Goal: Information Seeking & Learning: Check status

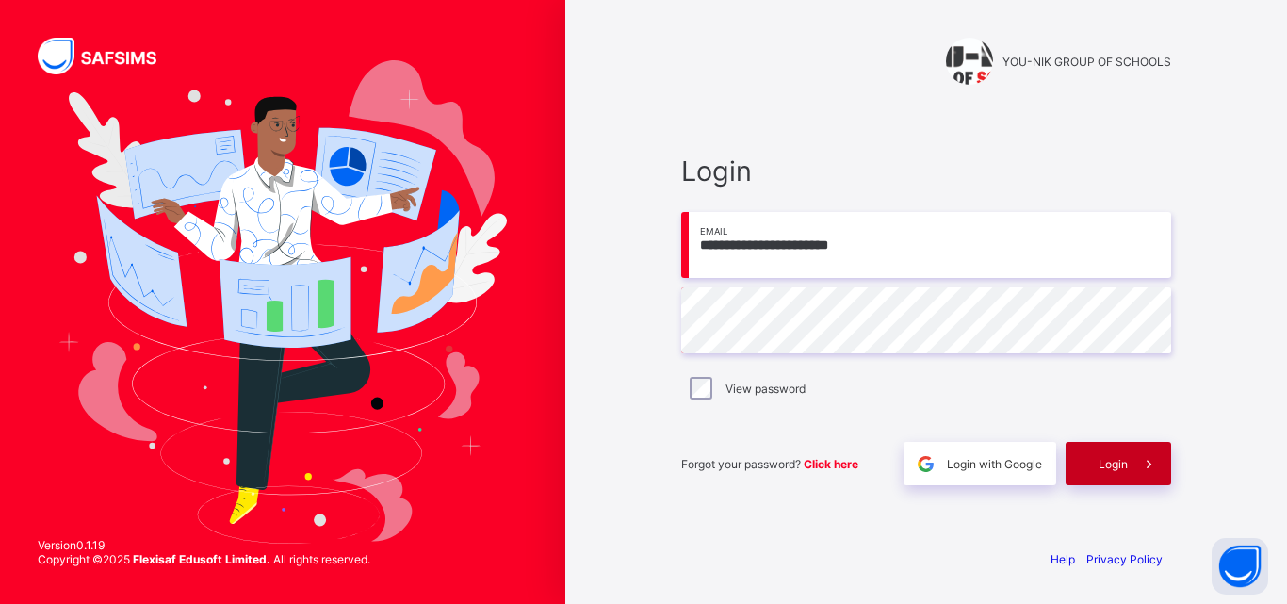
click at [1096, 450] on div "Login" at bounding box center [1119, 463] width 106 height 43
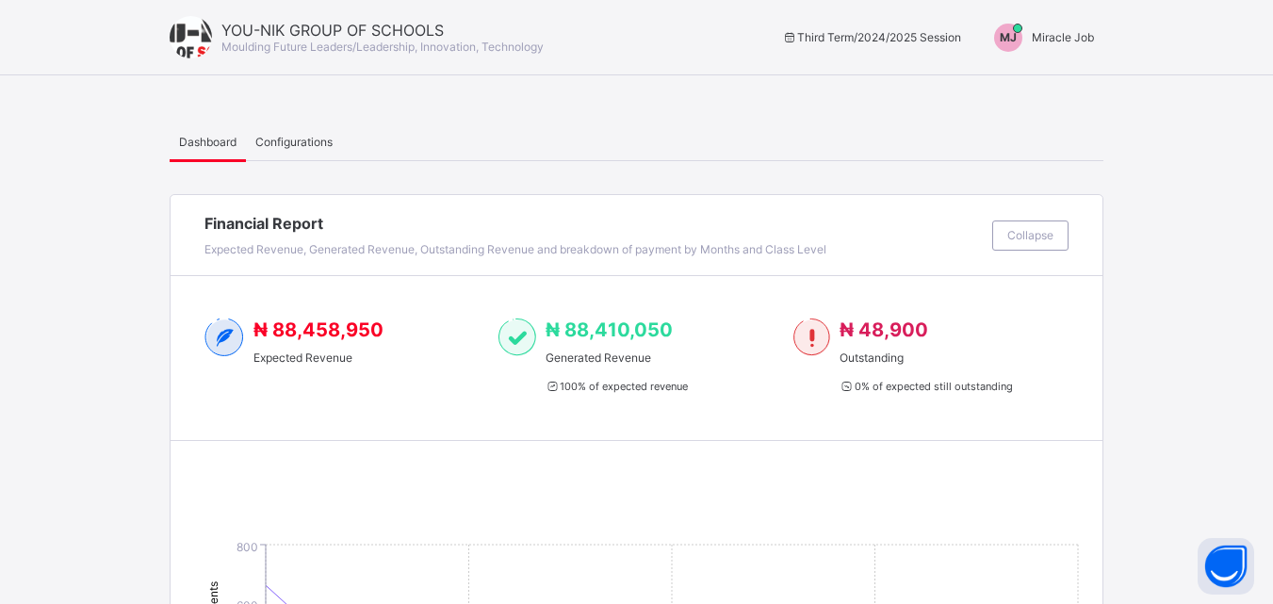
click at [1069, 40] on span "Miracle Job" at bounding box center [1063, 37] width 62 height 14
click at [1032, 85] on span "Switch to Admin View" at bounding box center [1023, 81] width 143 height 22
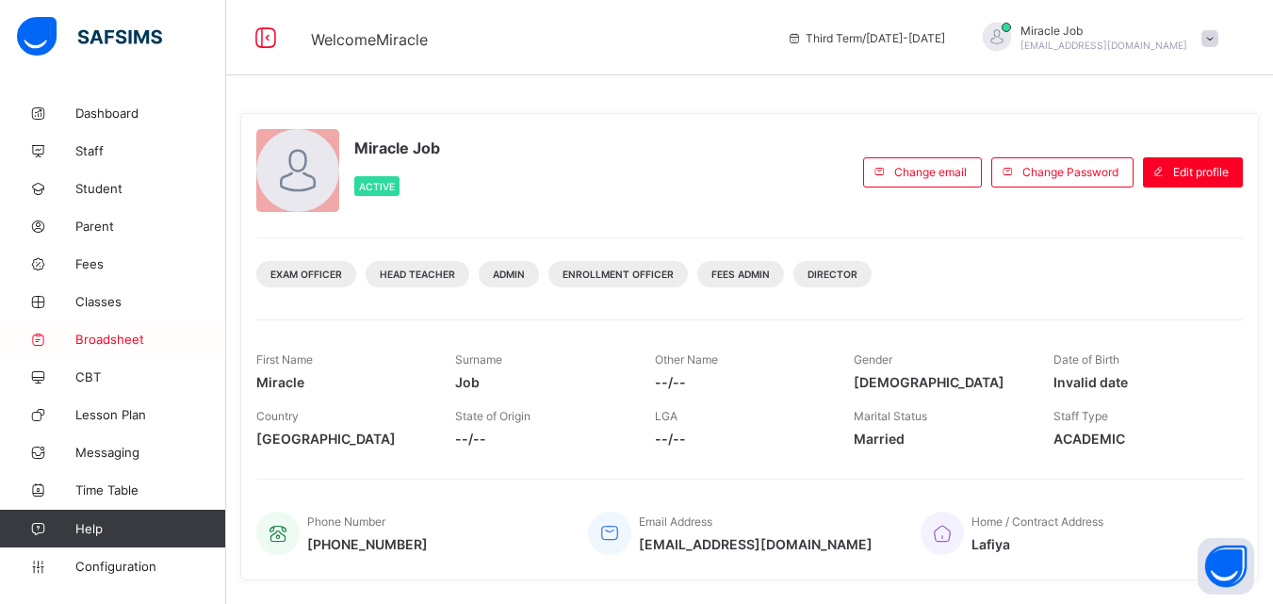
click at [161, 340] on span "Broadsheet" at bounding box center [150, 339] width 151 height 15
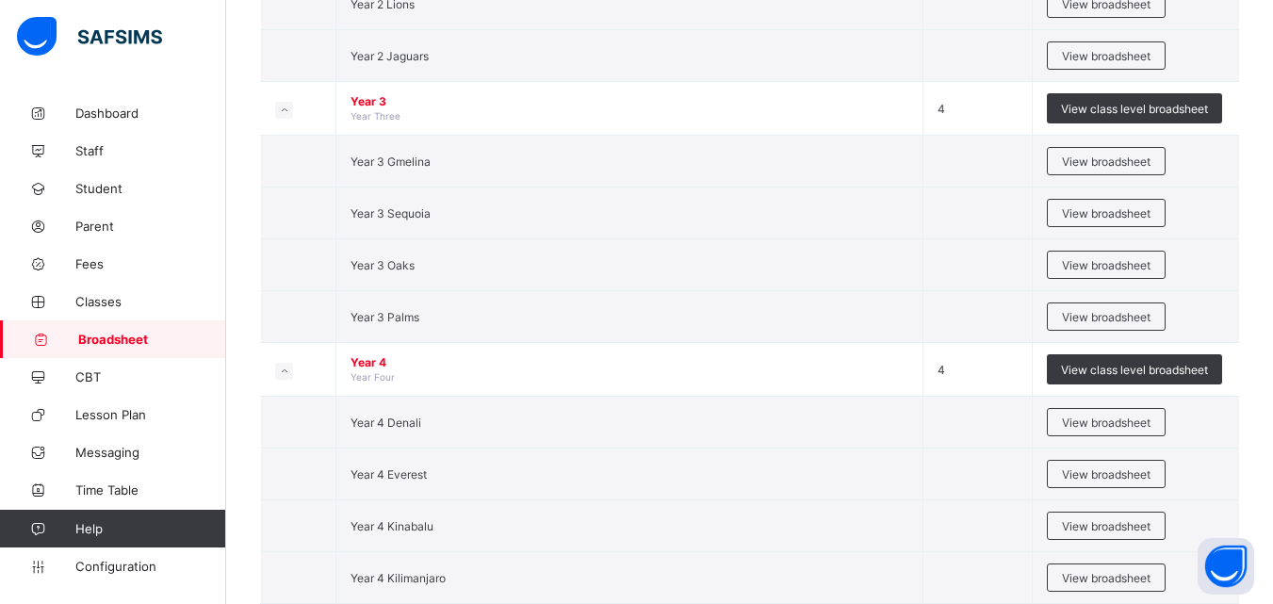
scroll to position [1804, 0]
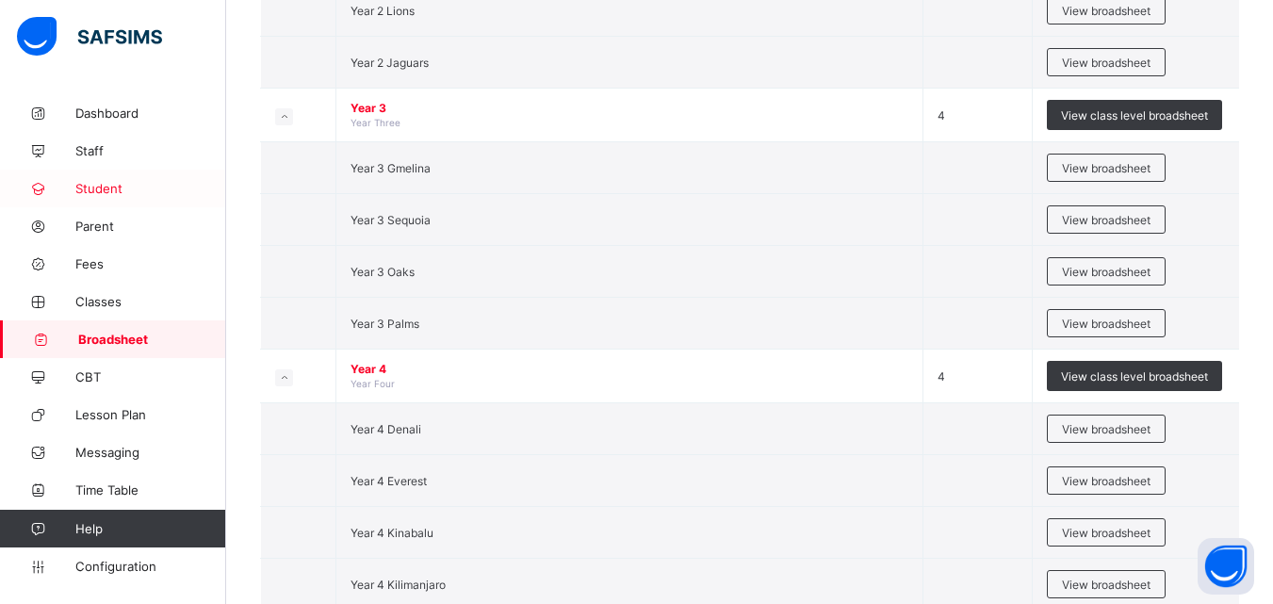
click at [115, 198] on link "Student" at bounding box center [113, 189] width 226 height 38
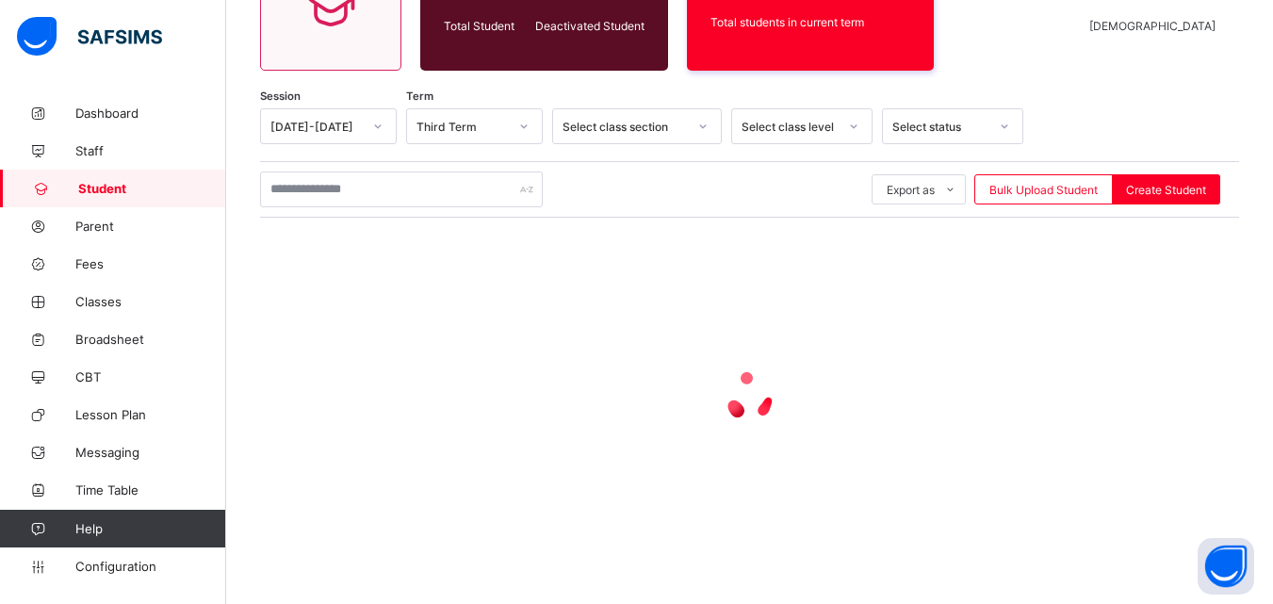
scroll to position [231, 0]
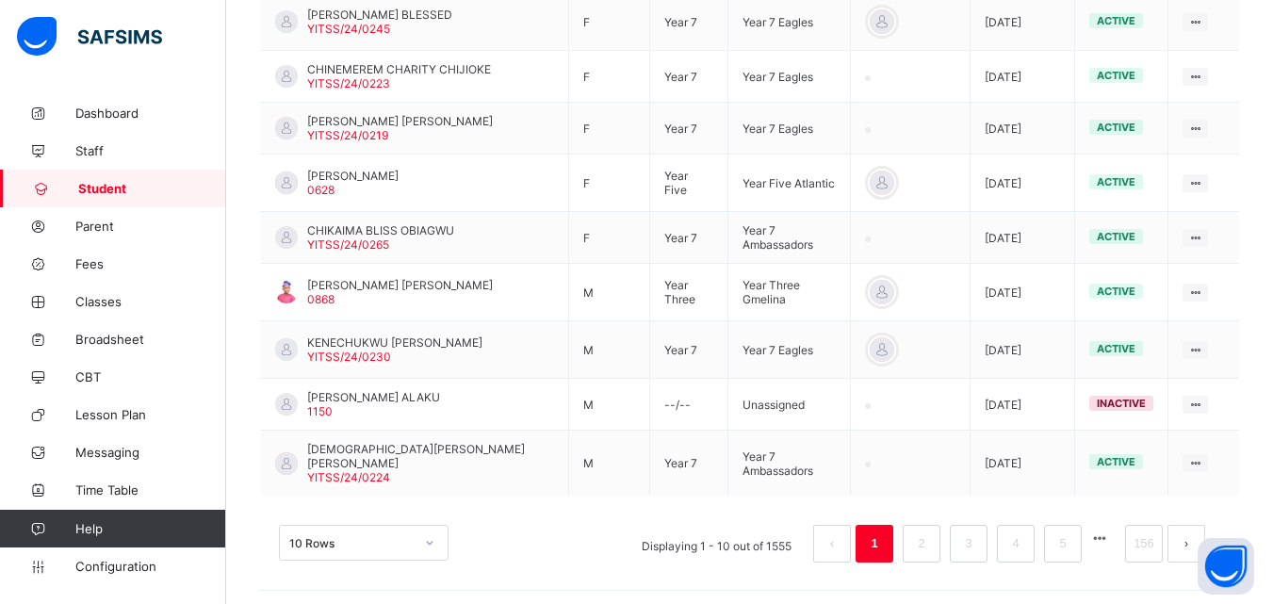
click at [398, 197] on div "HIBATULLAH OCHUWA ABDUL-HAKEEM 0628" at bounding box center [352, 183] width 91 height 28
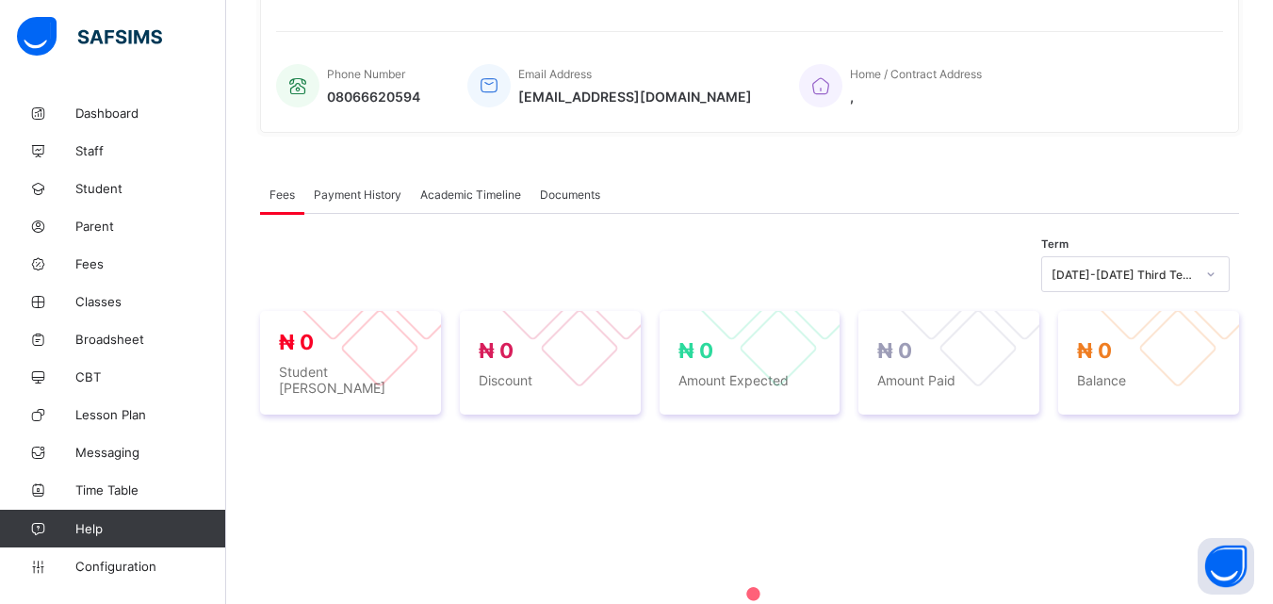
scroll to position [584, 0]
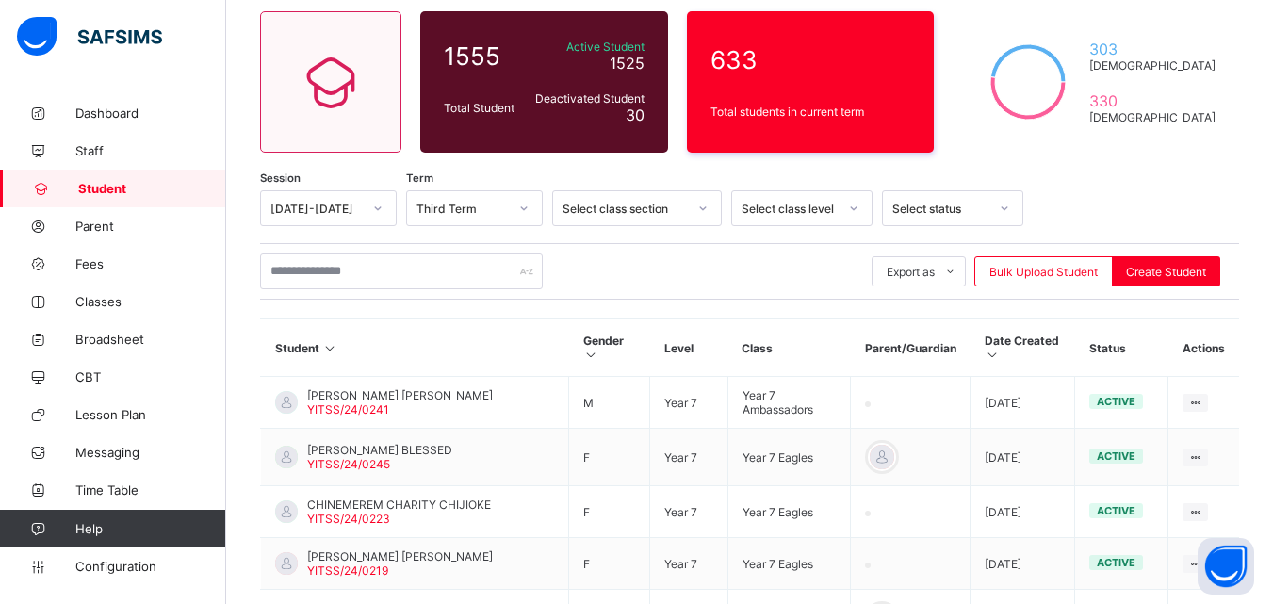
scroll to position [123, 0]
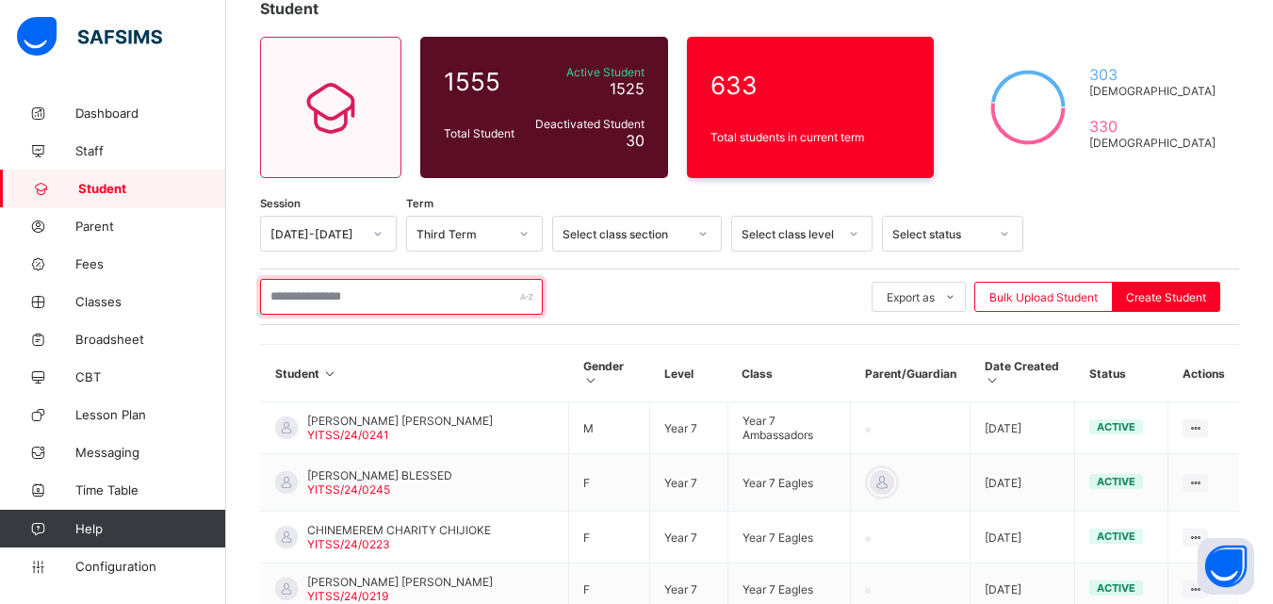
click at [464, 292] on input "text" at bounding box center [401, 297] width 283 height 36
type input "*"
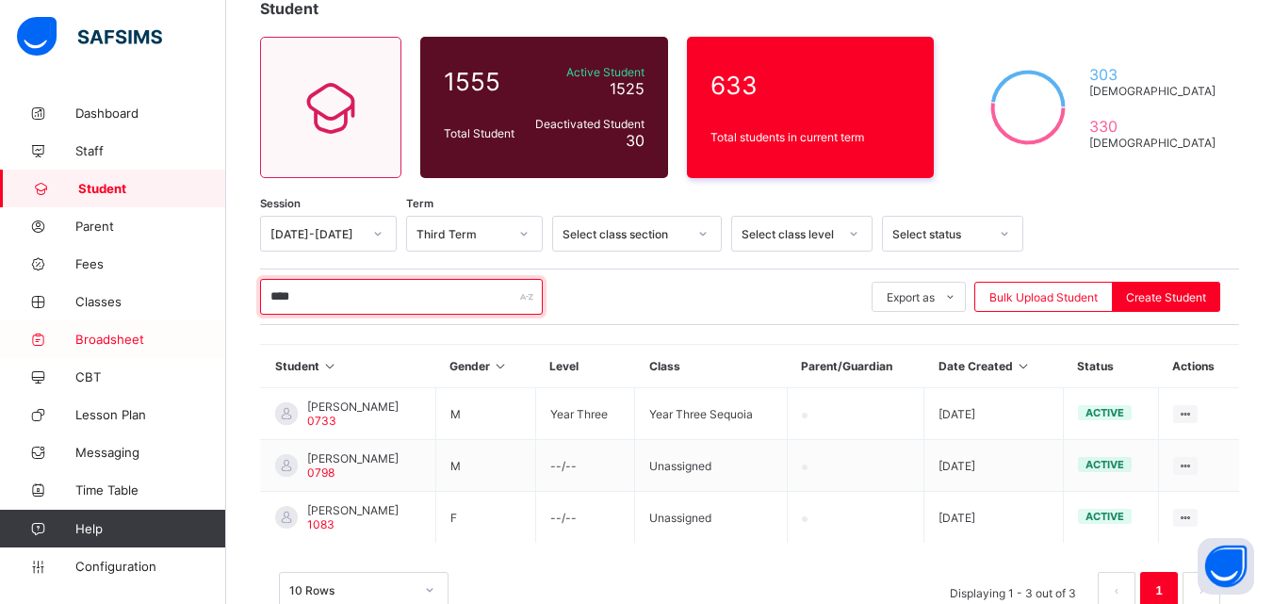
type input "****"
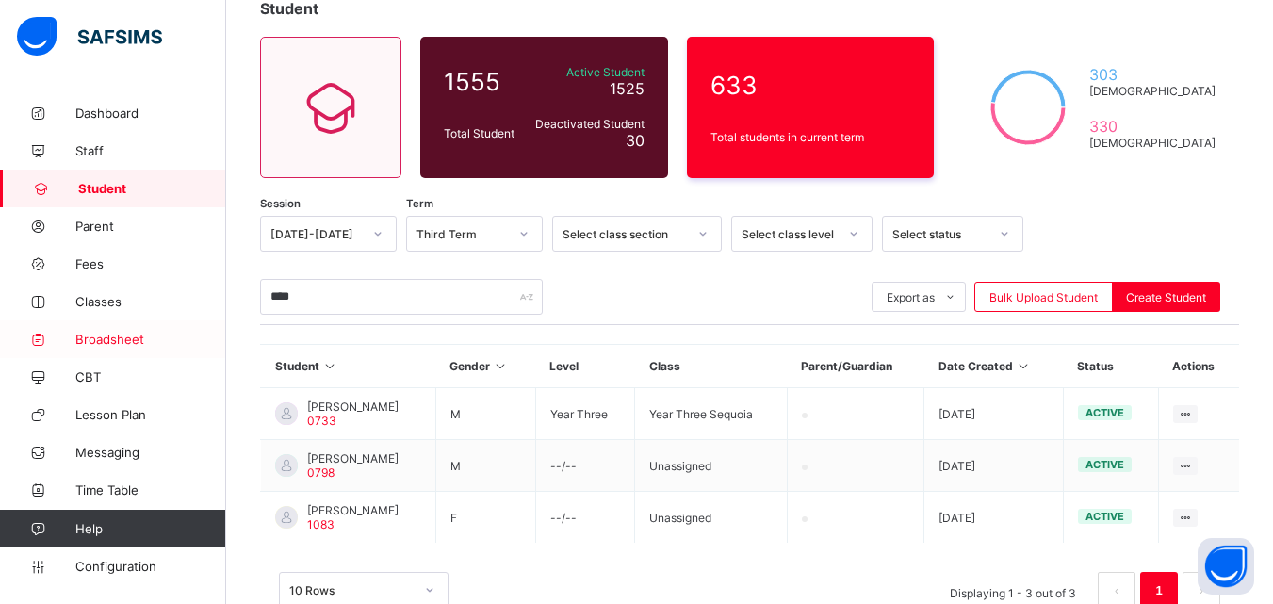
click at [137, 329] on link "Broadsheet" at bounding box center [113, 339] width 226 height 38
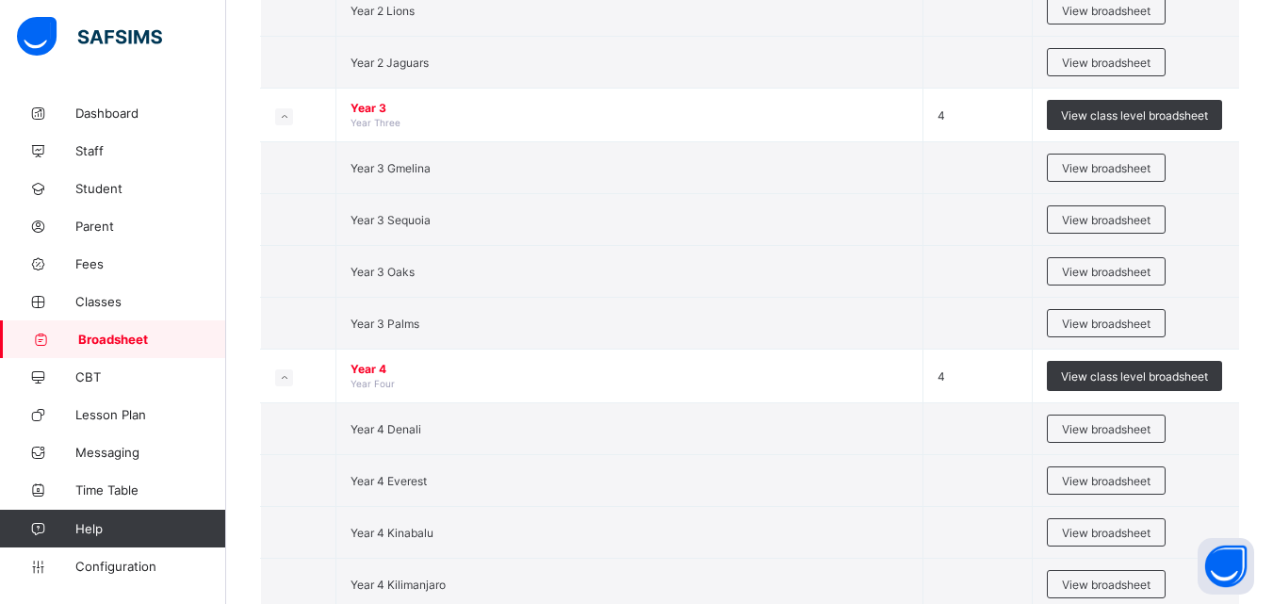
scroll to position [1798, 0]
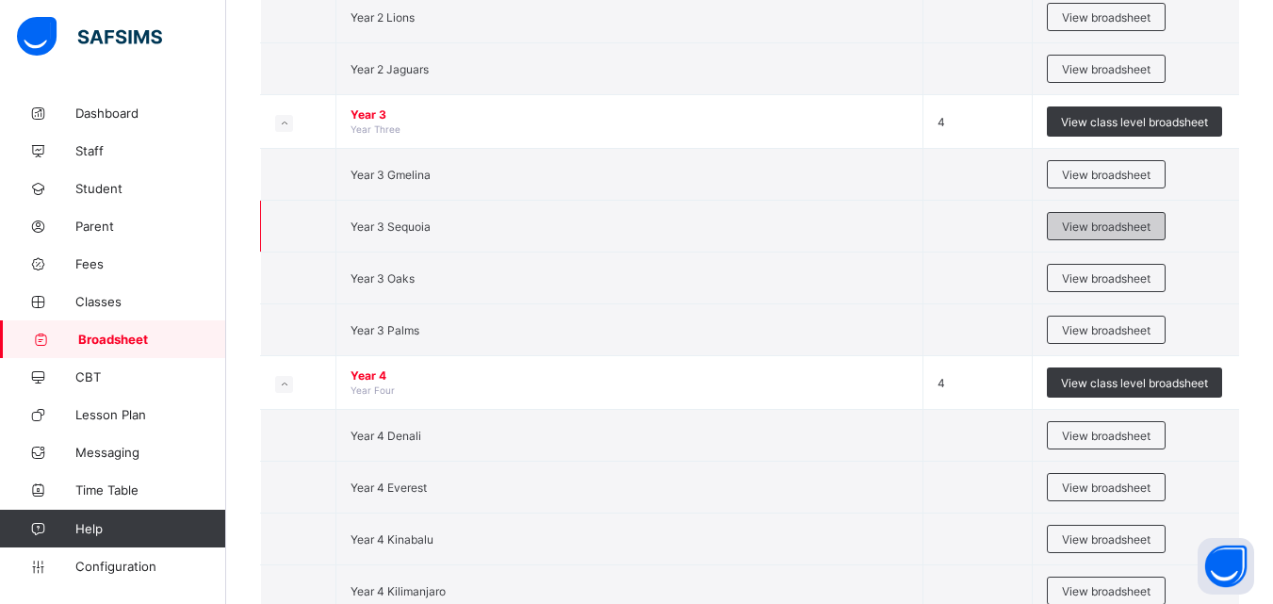
click at [1099, 224] on span "View broadsheet" at bounding box center [1106, 227] width 89 height 14
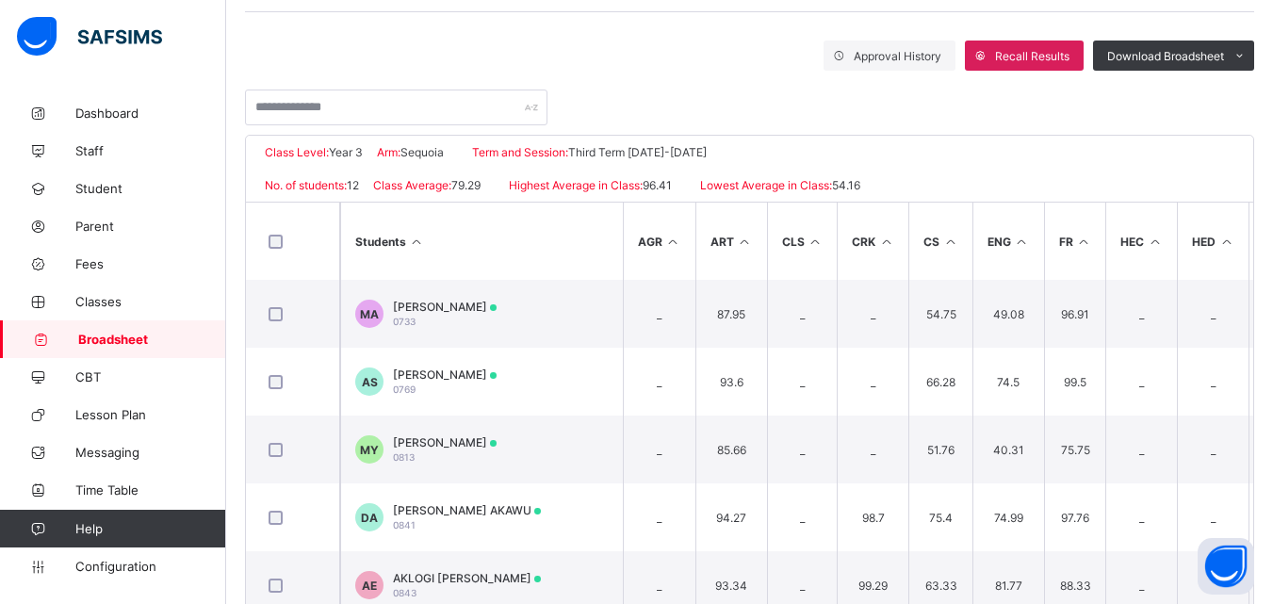
scroll to position [415, 0]
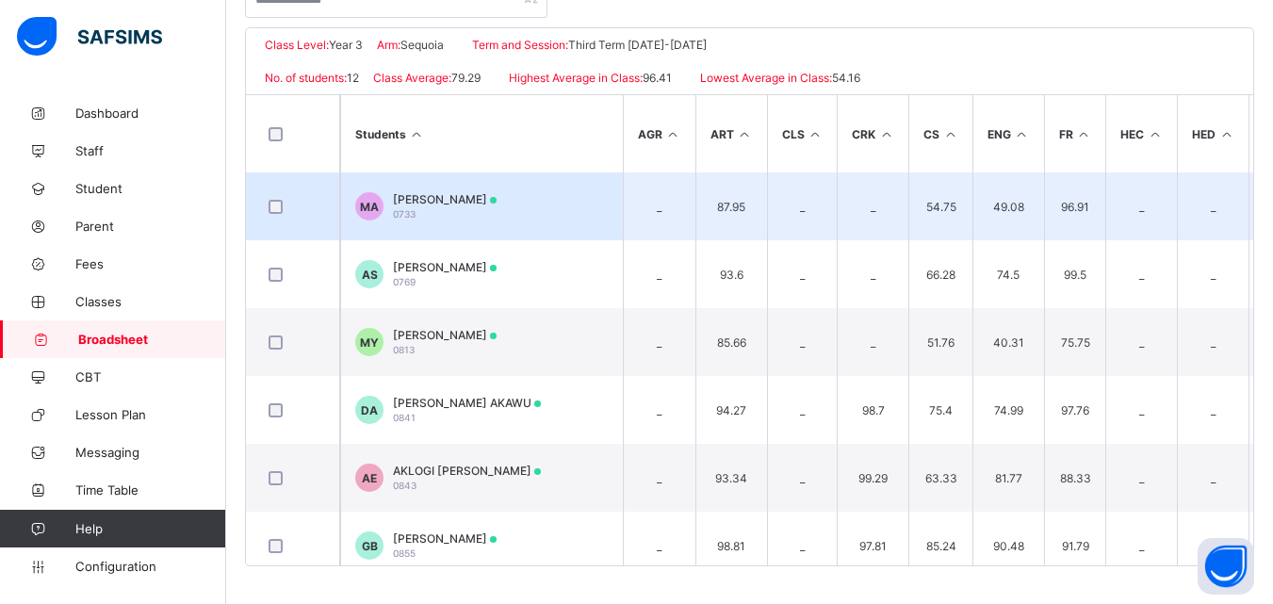
click at [586, 224] on td "MA MUHSIN IDRIS APA 0733" at bounding box center [481, 206] width 283 height 68
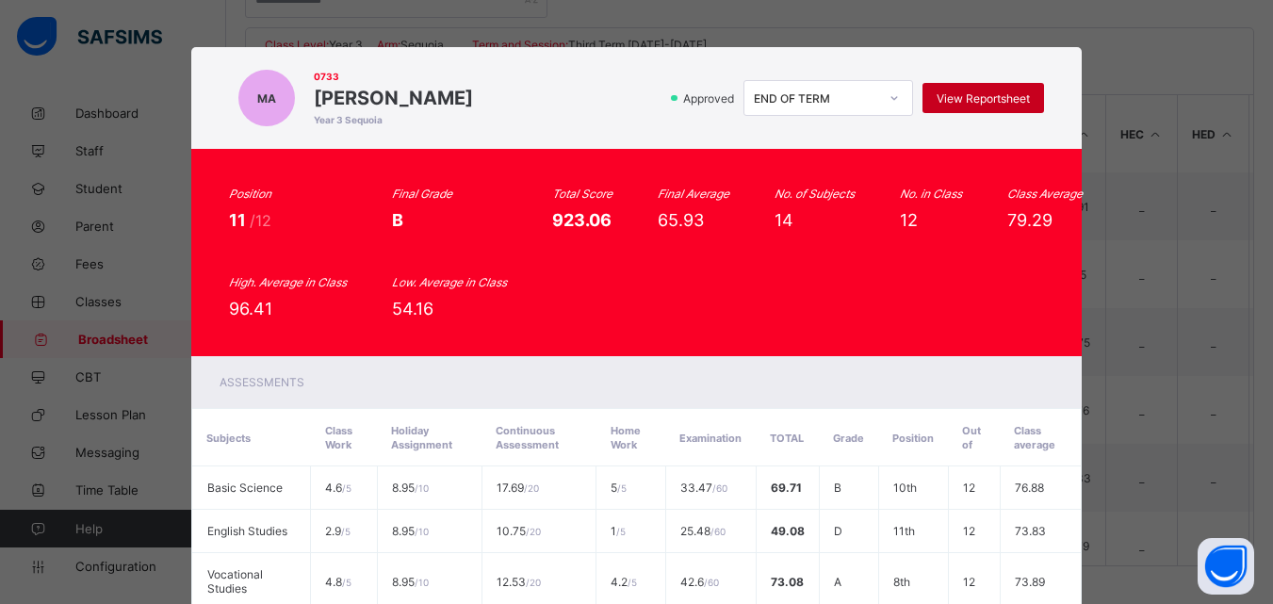
click at [955, 95] on span "View Reportsheet" at bounding box center [982, 98] width 93 height 14
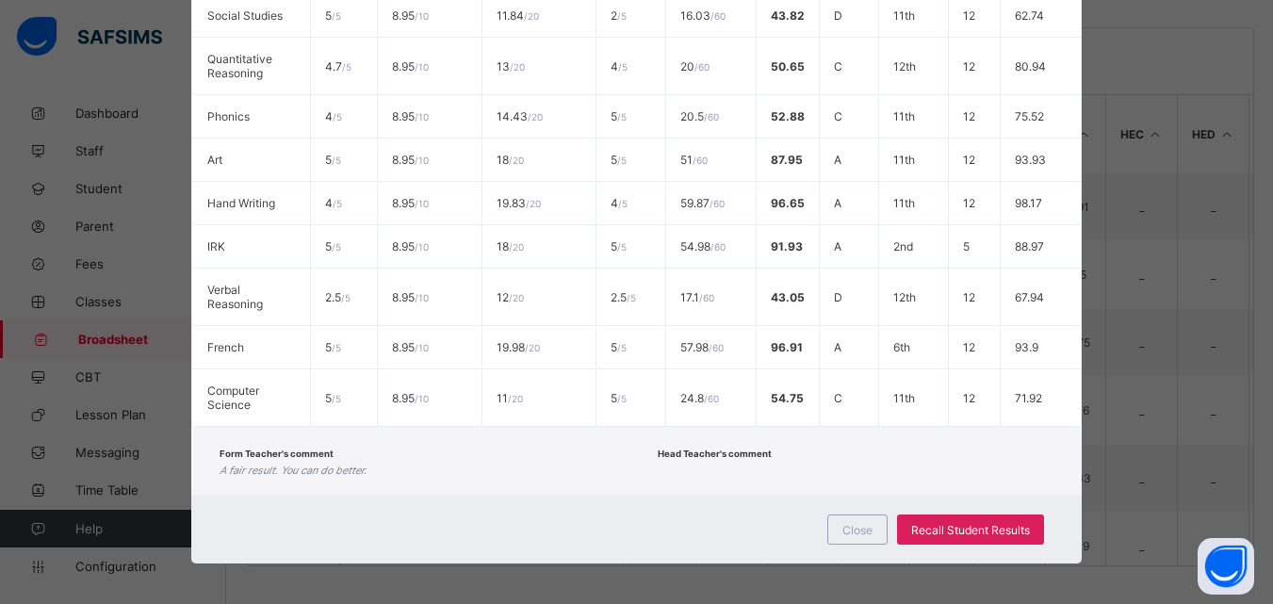
scroll to position [724, 0]
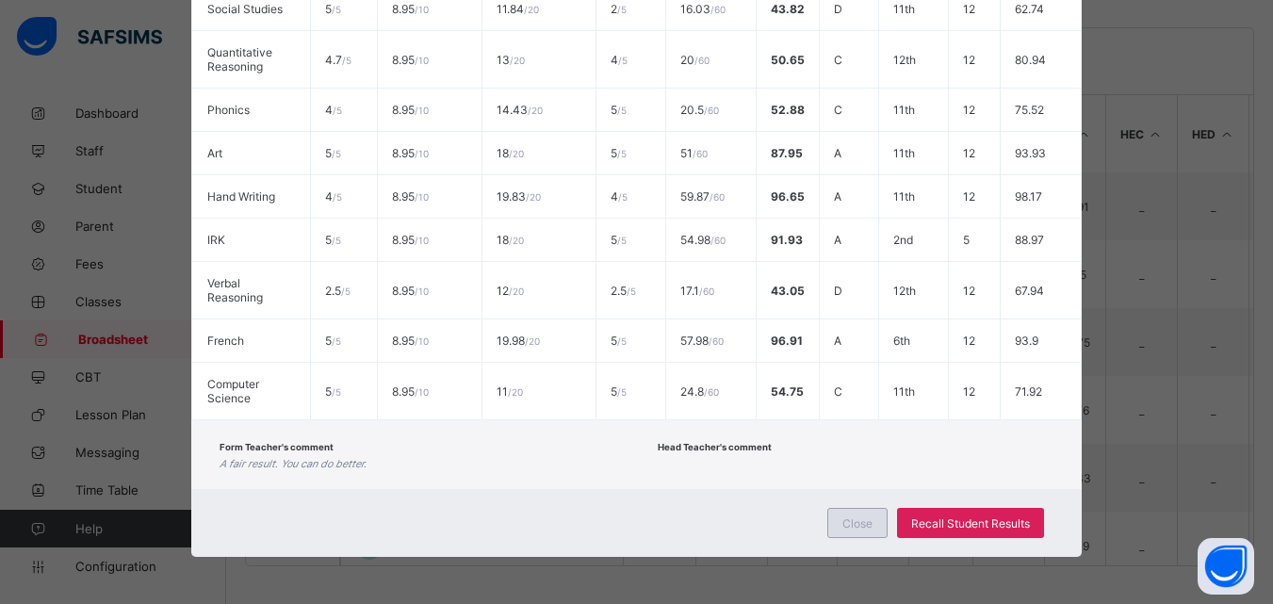
click at [840, 516] on div "Close" at bounding box center [857, 523] width 60 height 30
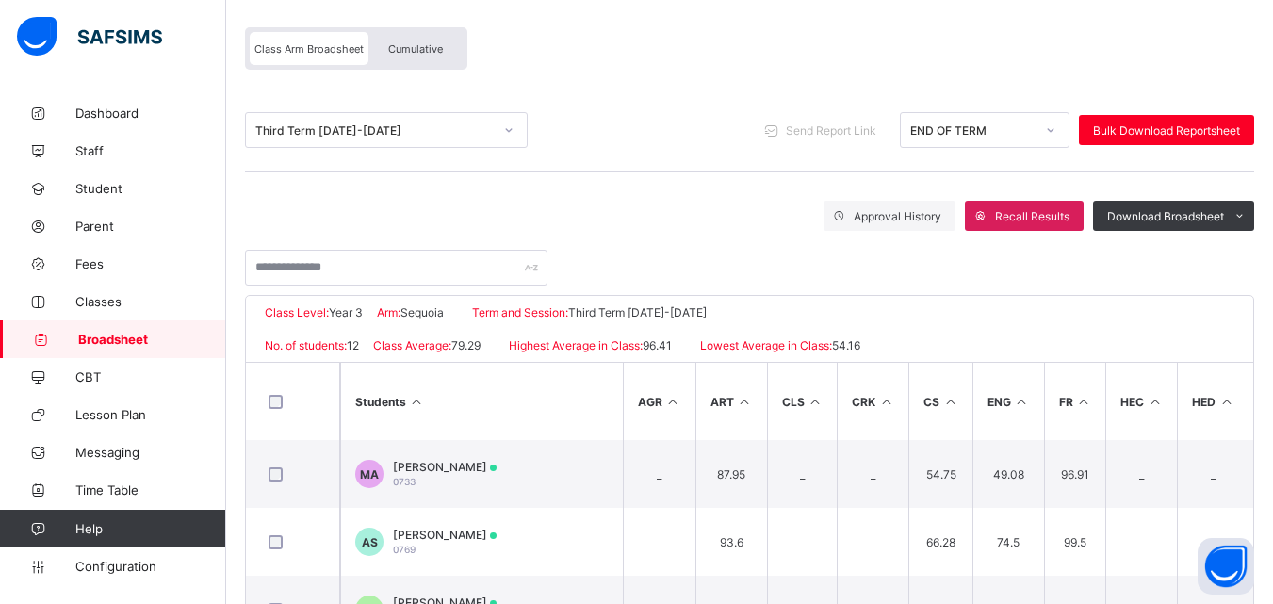
scroll to position [143, 0]
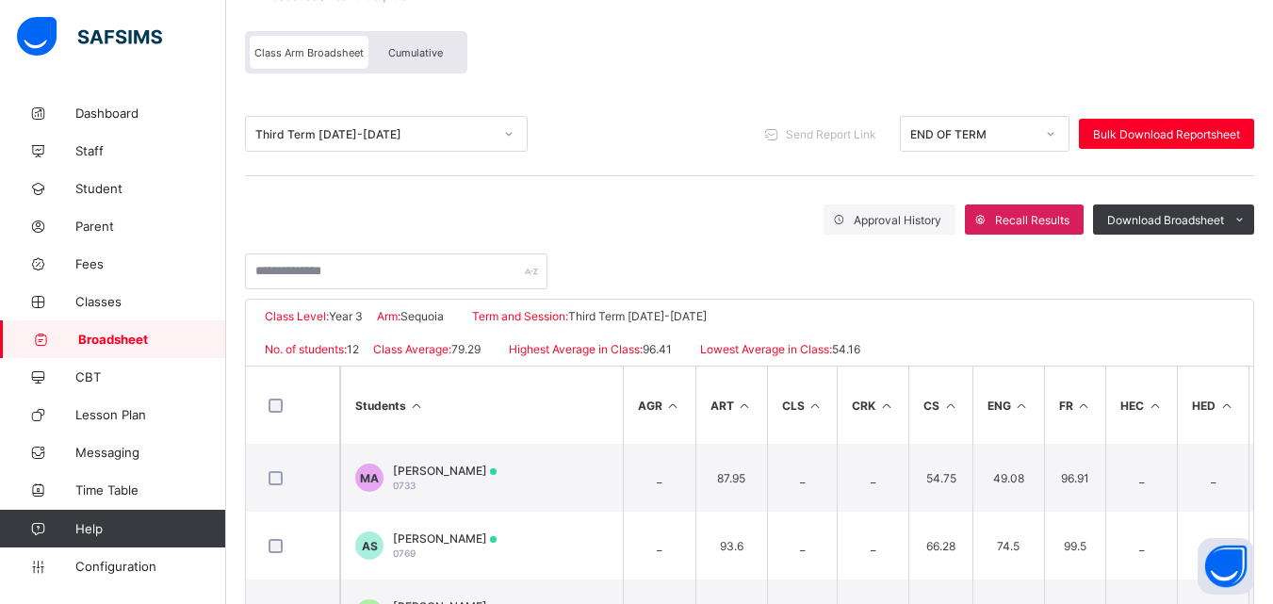
click at [490, 130] on div "Third Term 2024-2025" at bounding box center [373, 134] width 237 height 14
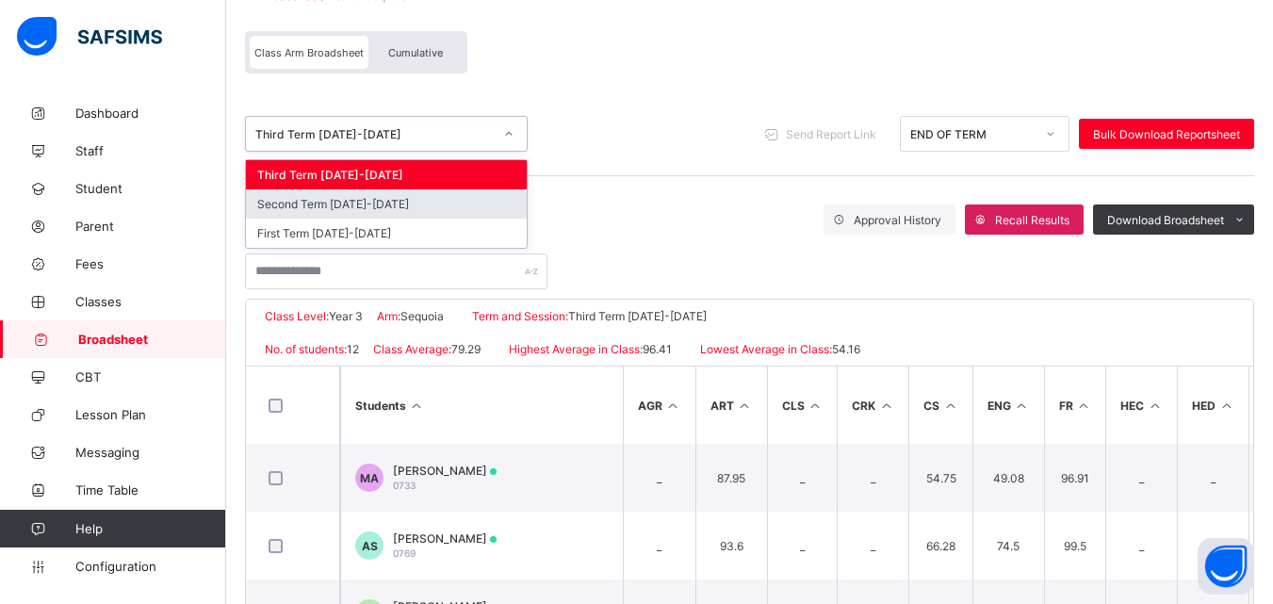
click at [403, 200] on div "Second Term 2024-2025" at bounding box center [386, 203] width 281 height 29
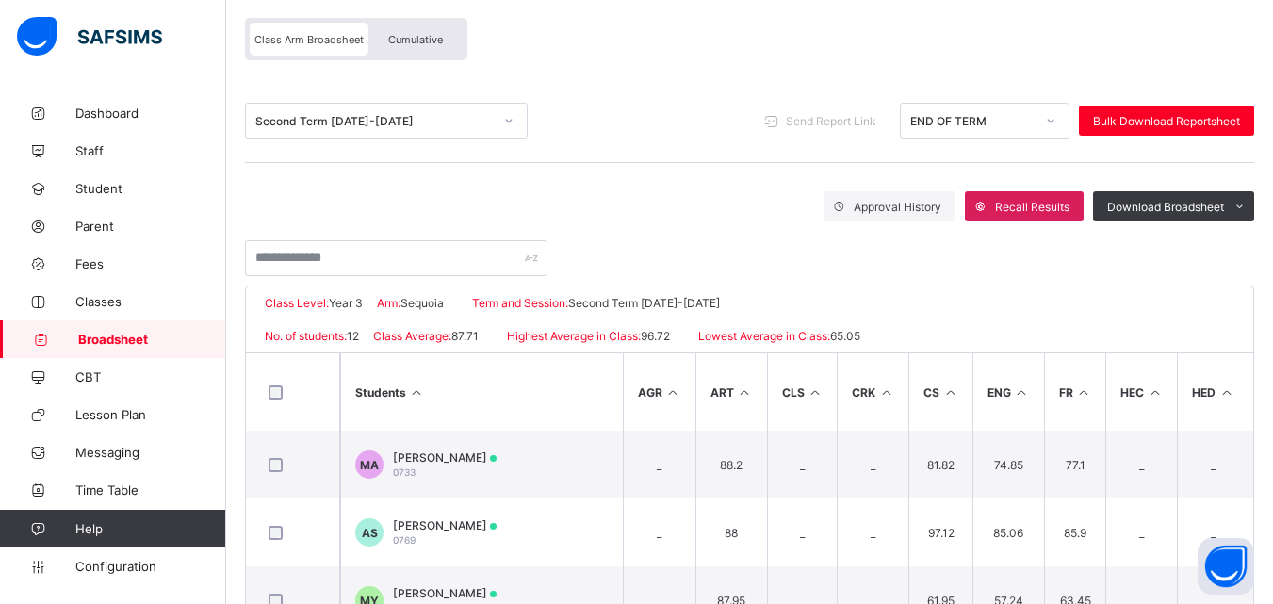
scroll to position [162, 0]
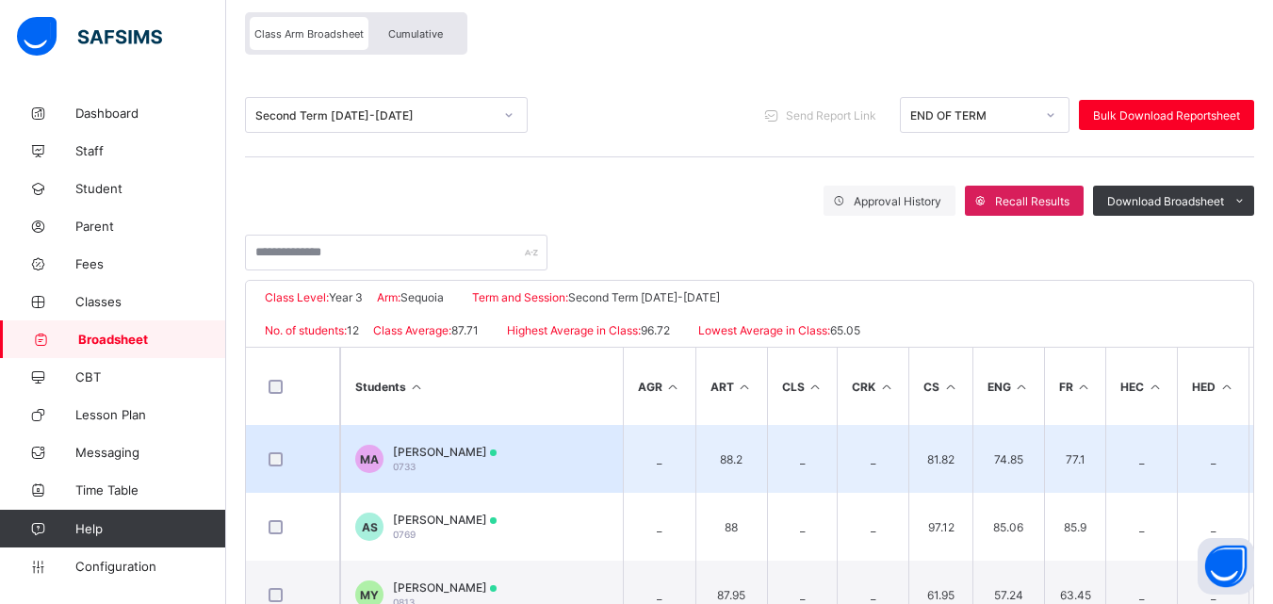
click at [533, 481] on td "MA MUHSIN IDRIS APA 0733" at bounding box center [481, 459] width 283 height 68
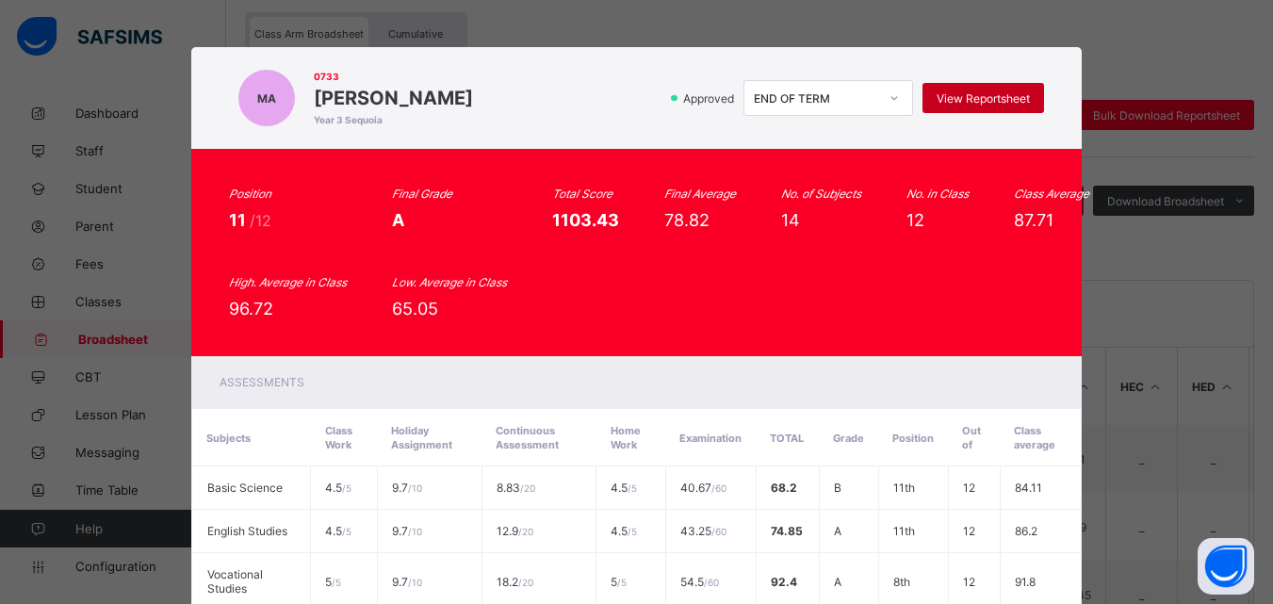
click at [968, 106] on div "View Reportsheet" at bounding box center [983, 98] width 122 height 30
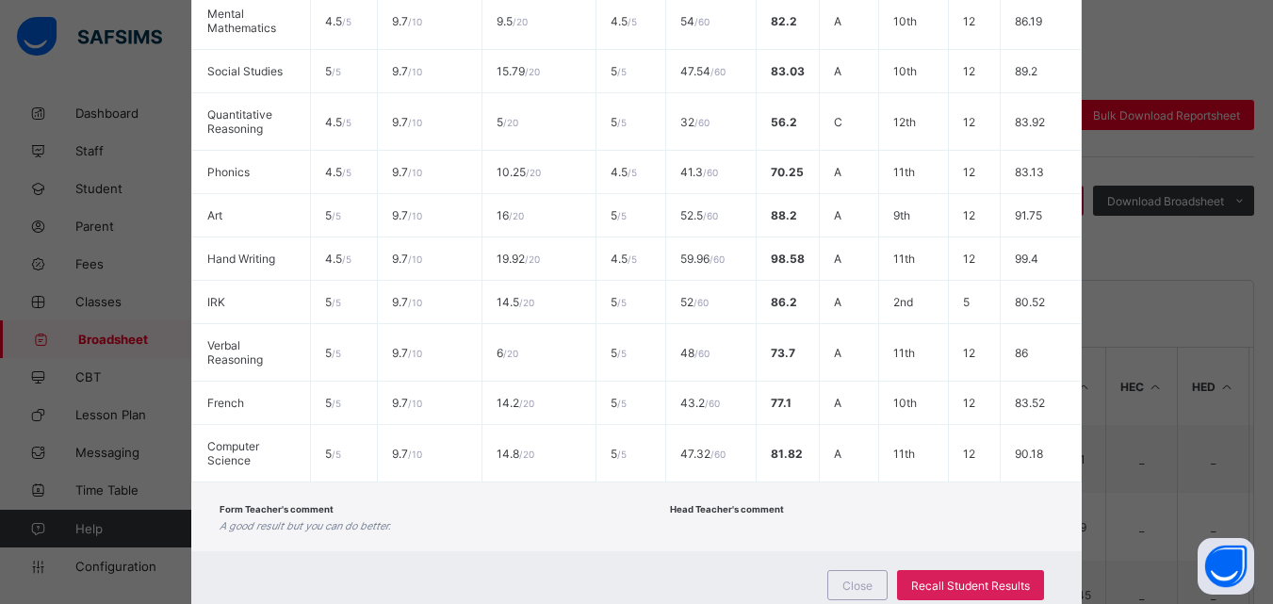
scroll to position [663, 0]
click at [862, 579] on span "Close" at bounding box center [857, 584] width 30 height 14
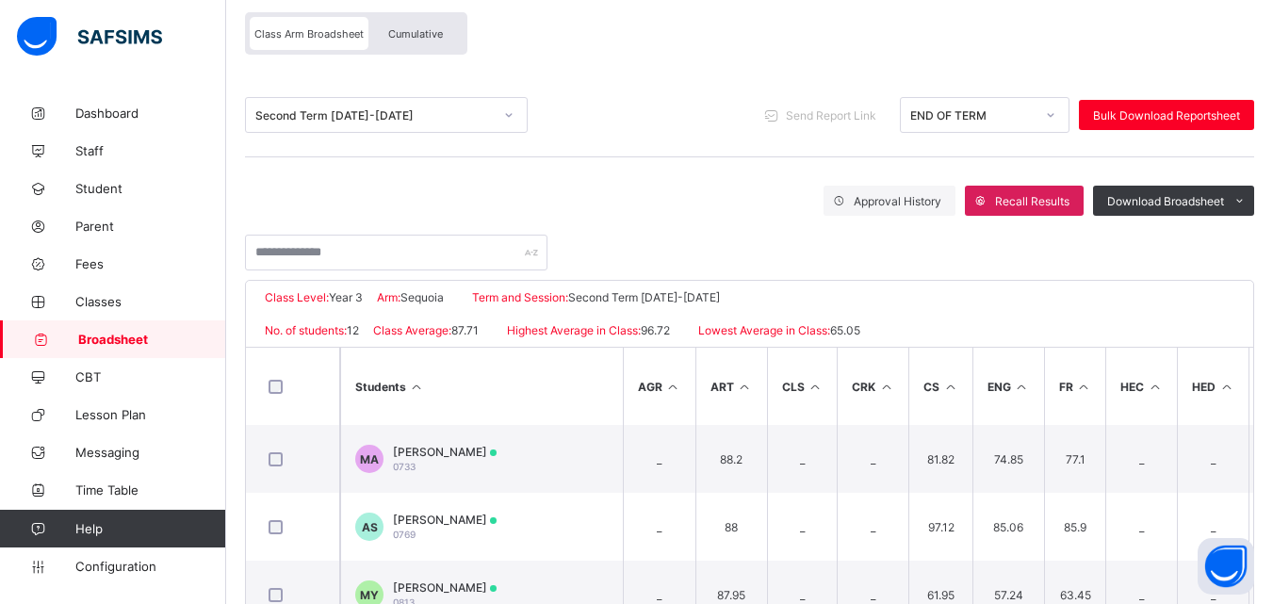
click at [445, 110] on div "Second Term 2024-2025" at bounding box center [373, 115] width 237 height 14
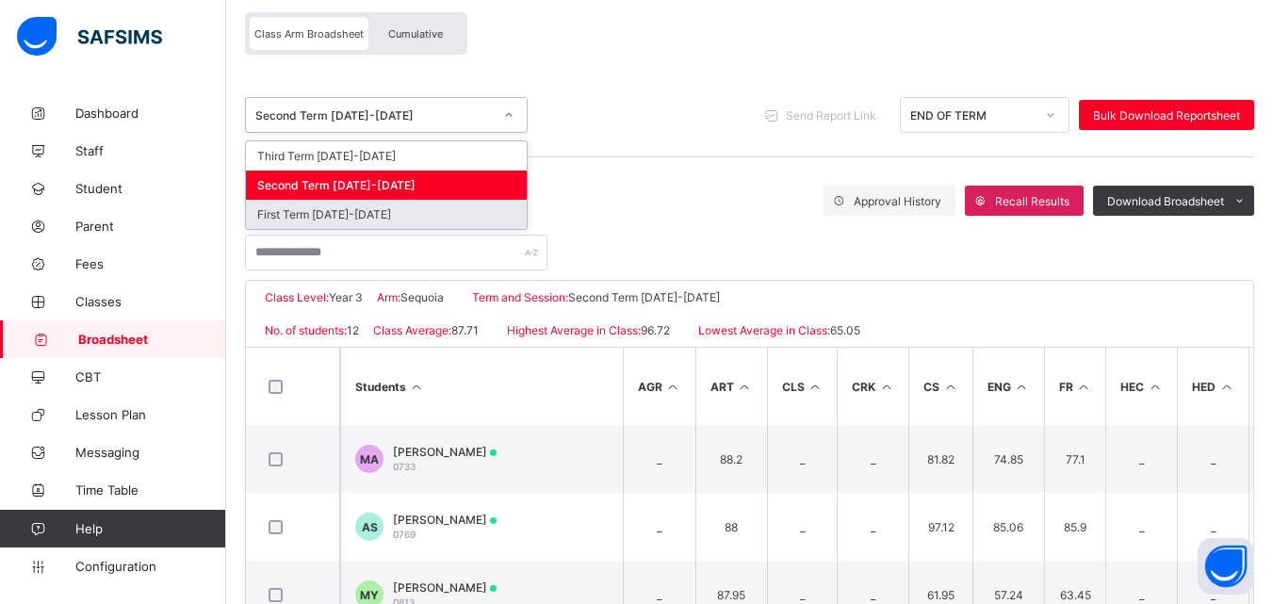
click at [368, 213] on div "First Term 2024-2025" at bounding box center [386, 214] width 281 height 29
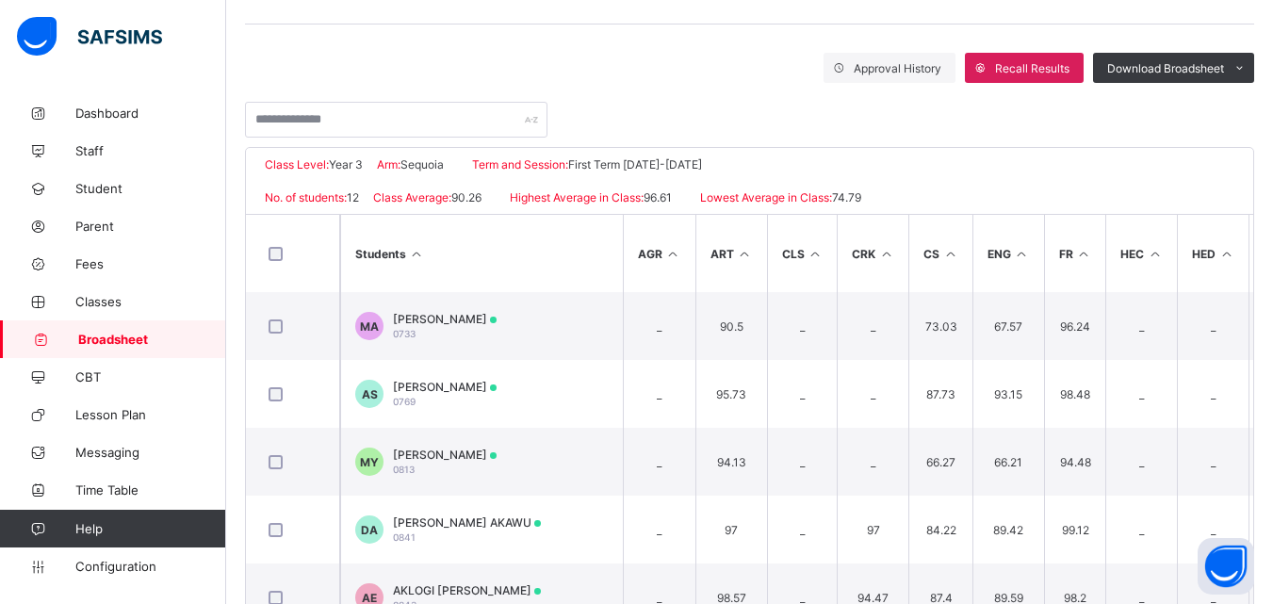
scroll to position [314, 0]
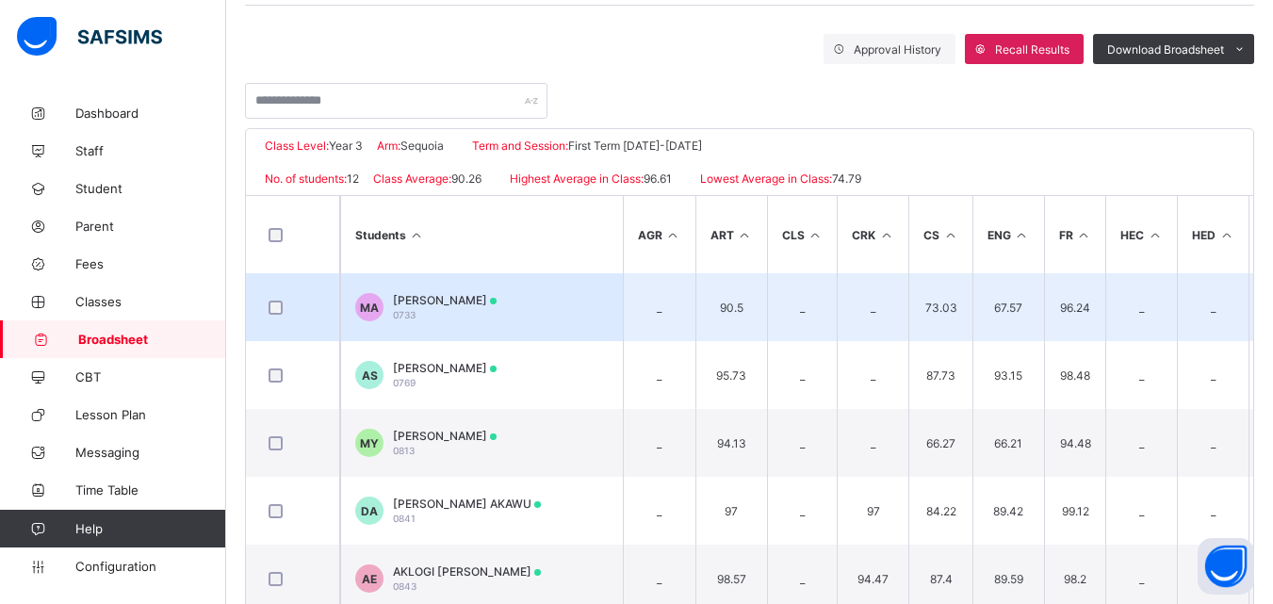
click at [494, 324] on td "MA MUHSIN IDRIS APA 0733" at bounding box center [481, 307] width 283 height 68
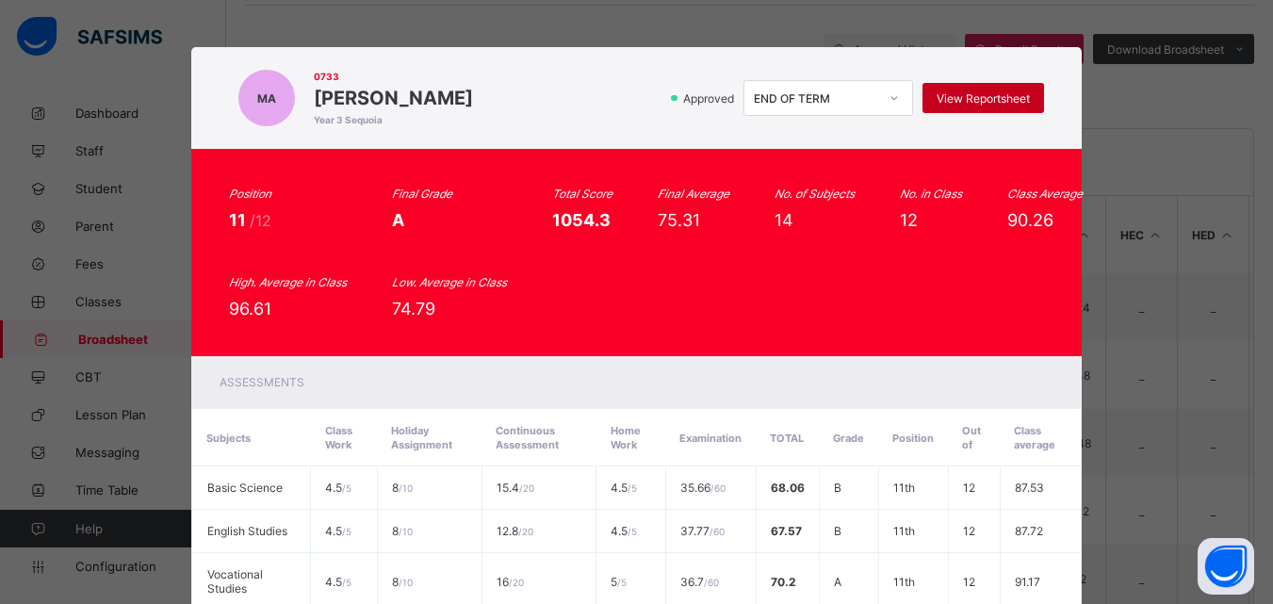
click at [953, 101] on span "View Reportsheet" at bounding box center [982, 98] width 93 height 14
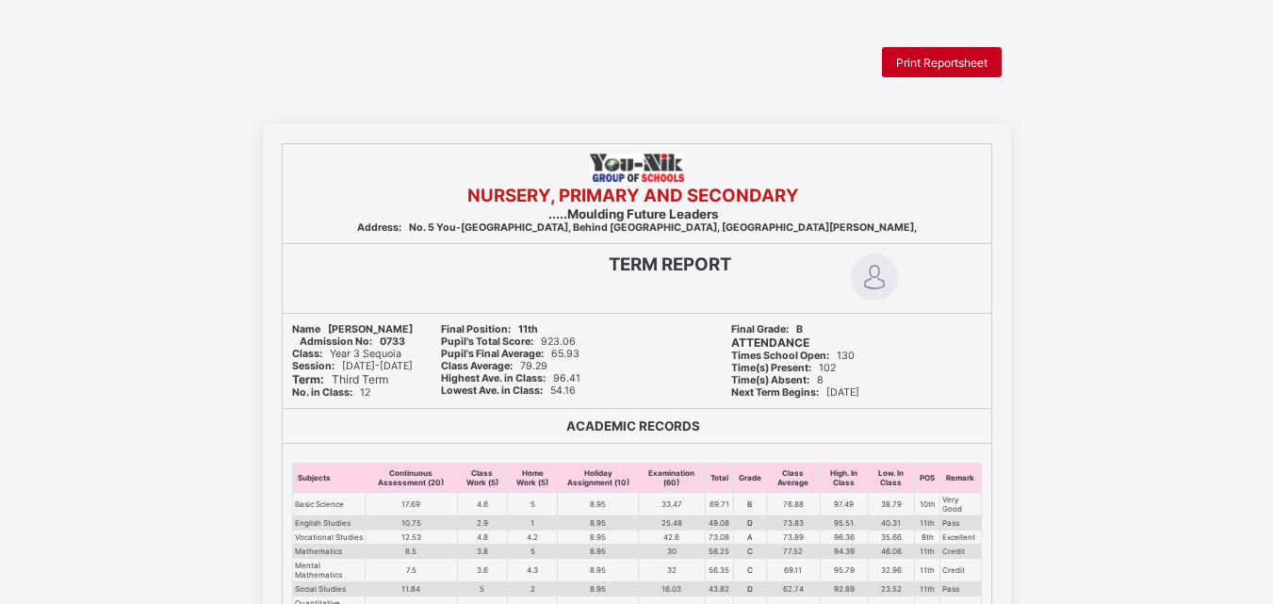
click at [911, 64] on span "Print Reportsheet" at bounding box center [941, 63] width 91 height 14
click at [936, 62] on span "Print Reportsheet" at bounding box center [941, 63] width 91 height 14
